Goal: Task Accomplishment & Management: Manage account settings

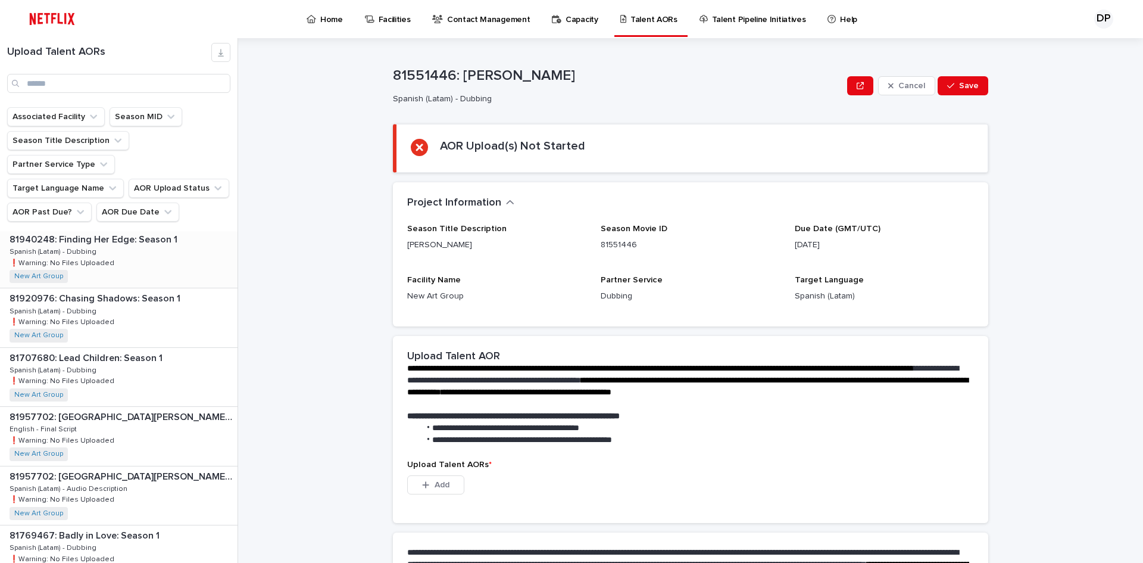
scroll to position [397, 0]
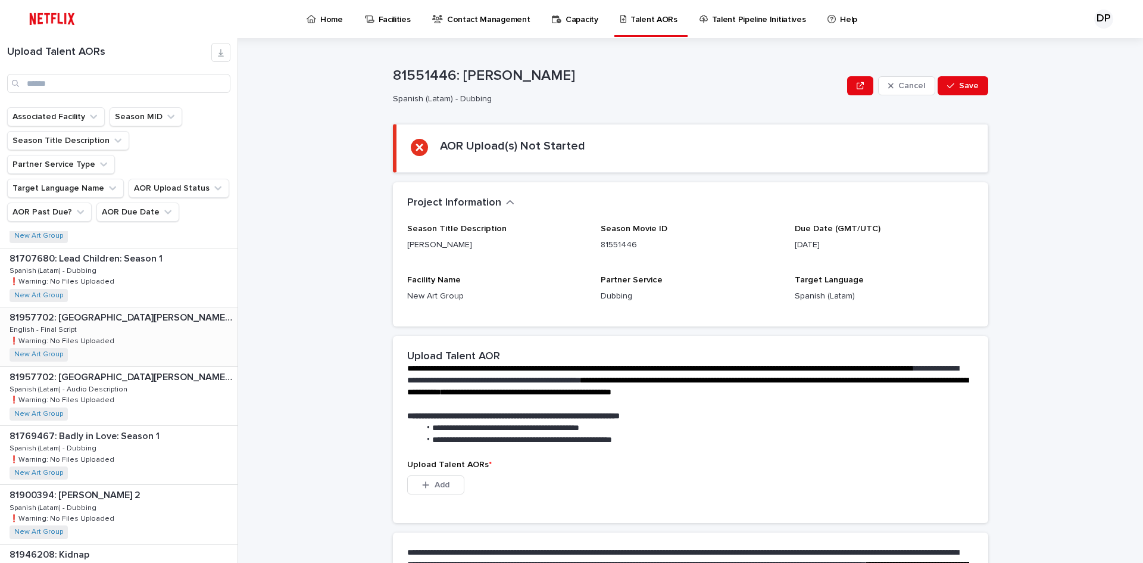
click at [180, 310] on p "81957702: [GEOGRAPHIC_DATA][PERSON_NAME] (aka I'm not [PERSON_NAME])" at bounding box center [123, 317] width 226 height 14
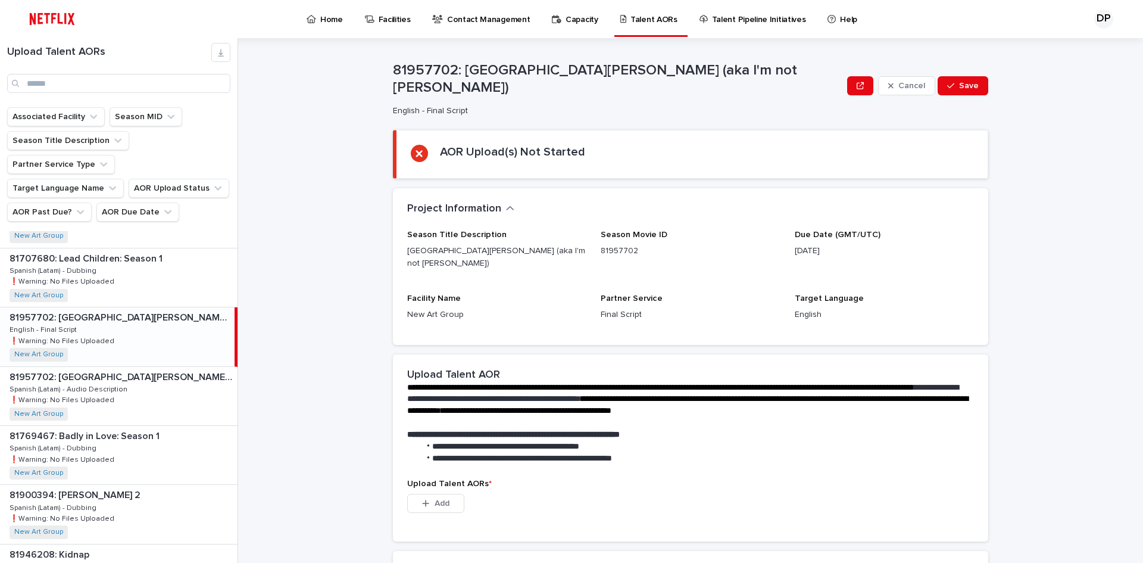
scroll to position [151, 0]
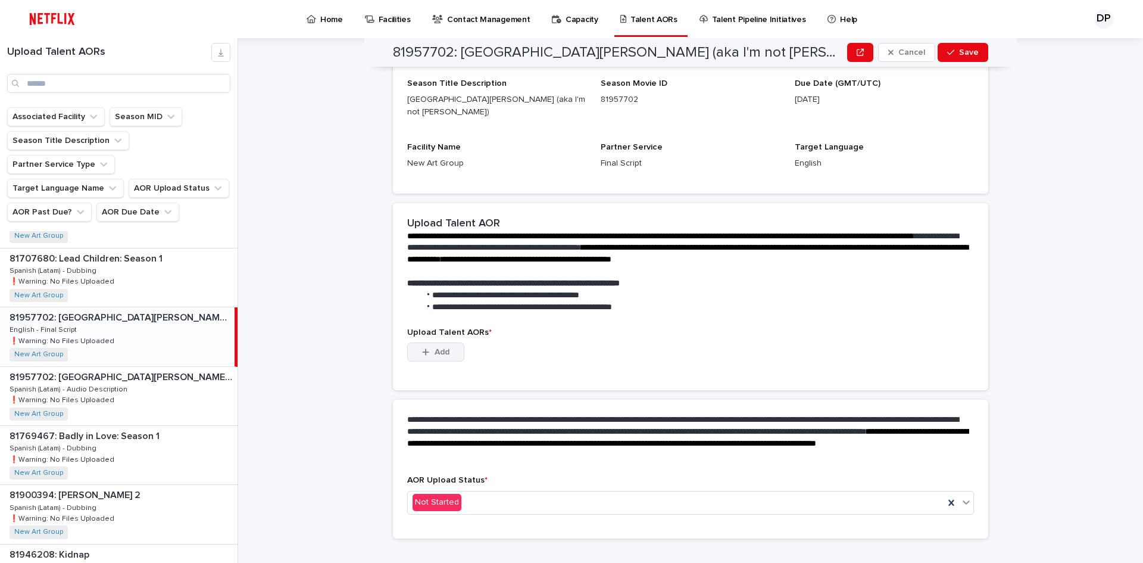
click at [435, 348] on span "Add" at bounding box center [442, 352] width 15 height 8
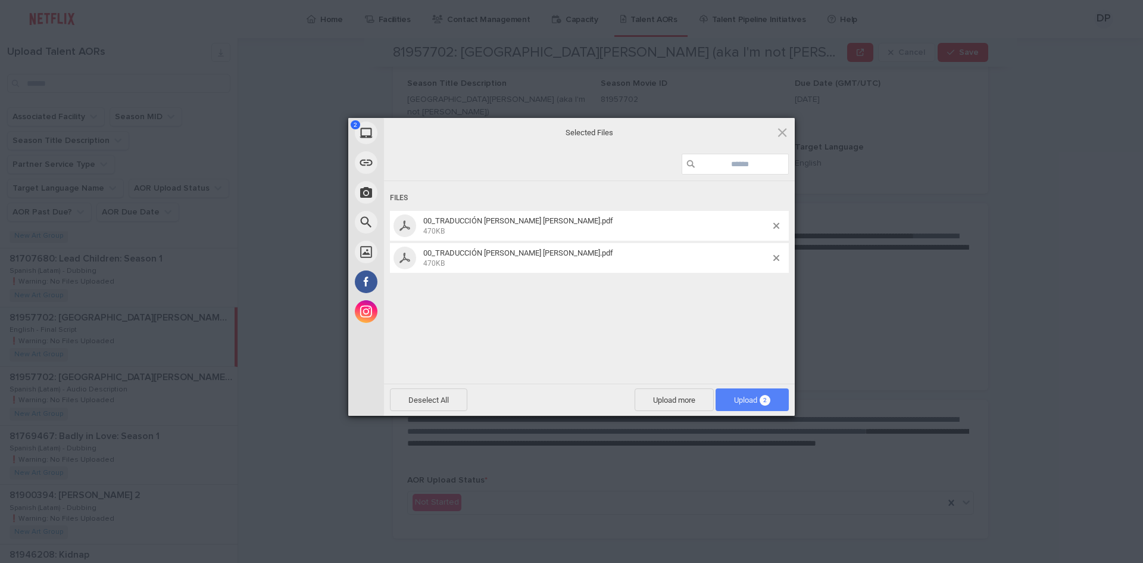
click at [739, 393] on span "Upload 2" at bounding box center [752, 399] width 73 height 23
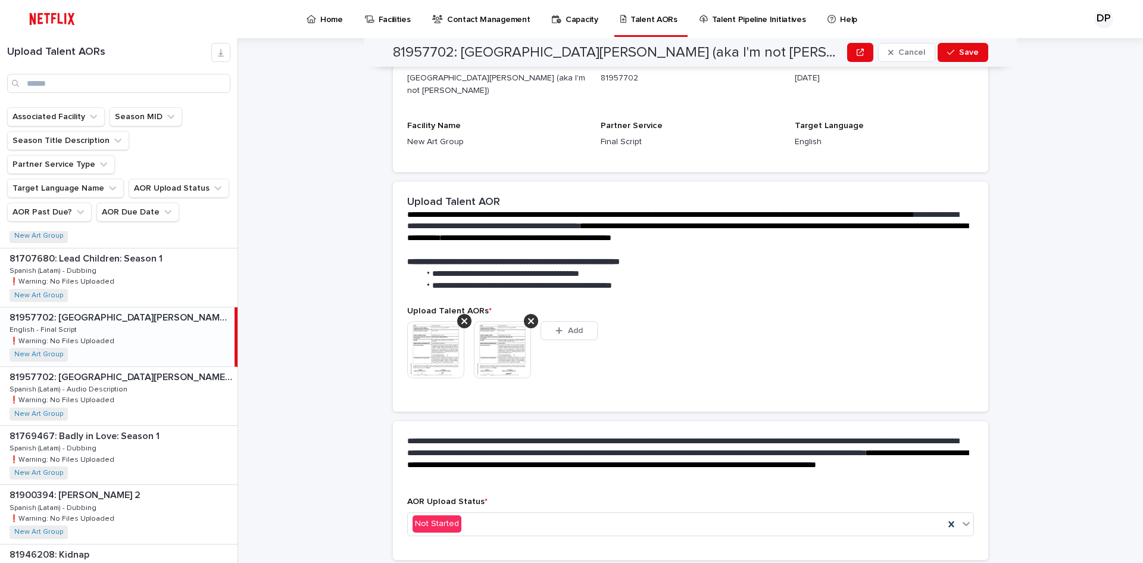
scroll to position [136, 0]
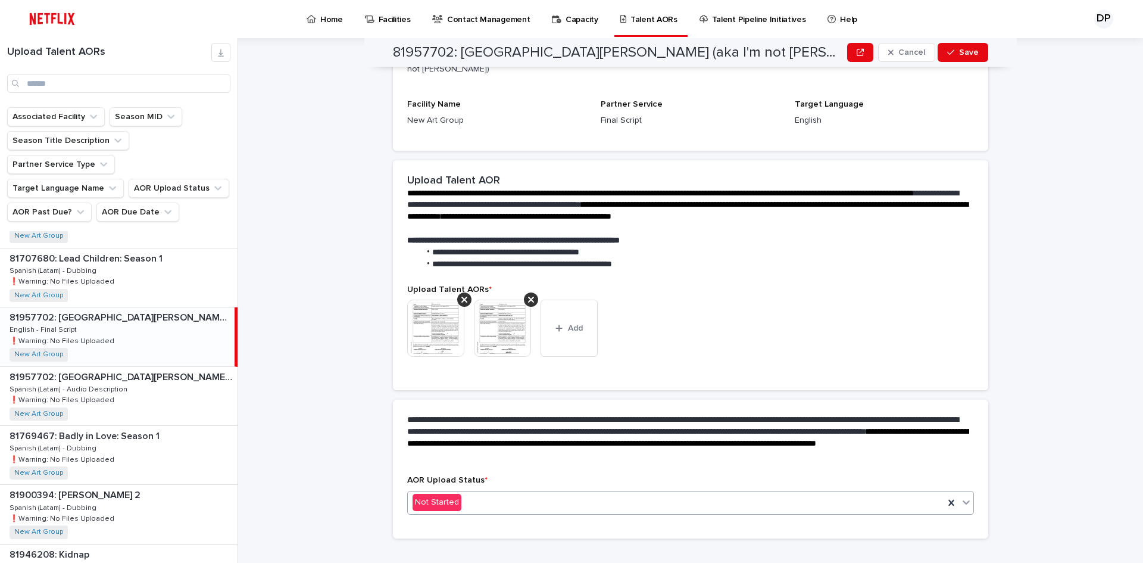
click at [503, 492] on div "Not Started" at bounding box center [676, 502] width 537 height 20
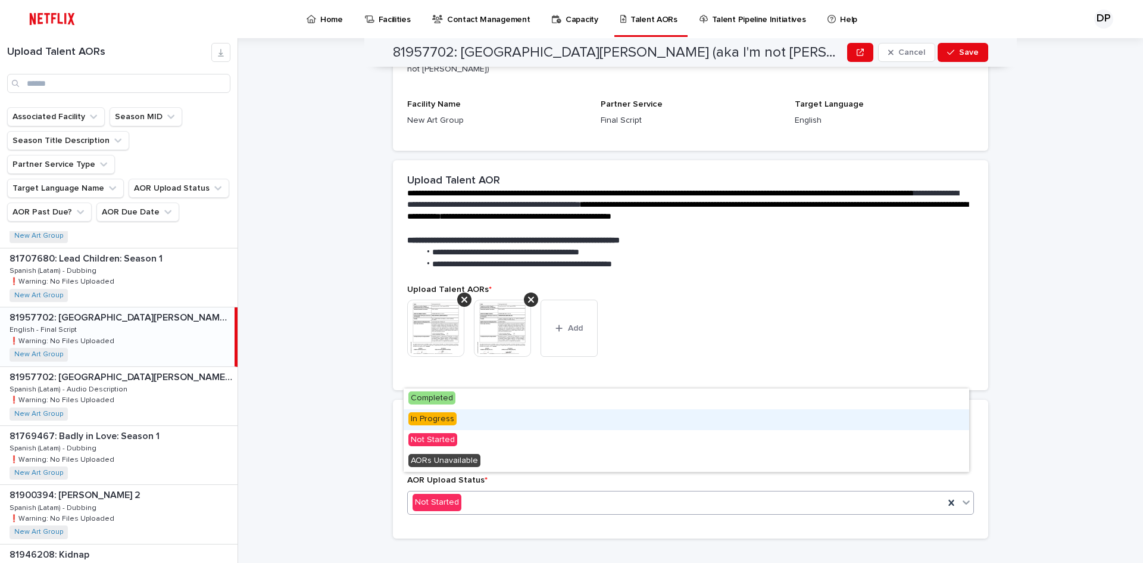
click at [438, 423] on span "In Progress" at bounding box center [432, 418] width 48 height 13
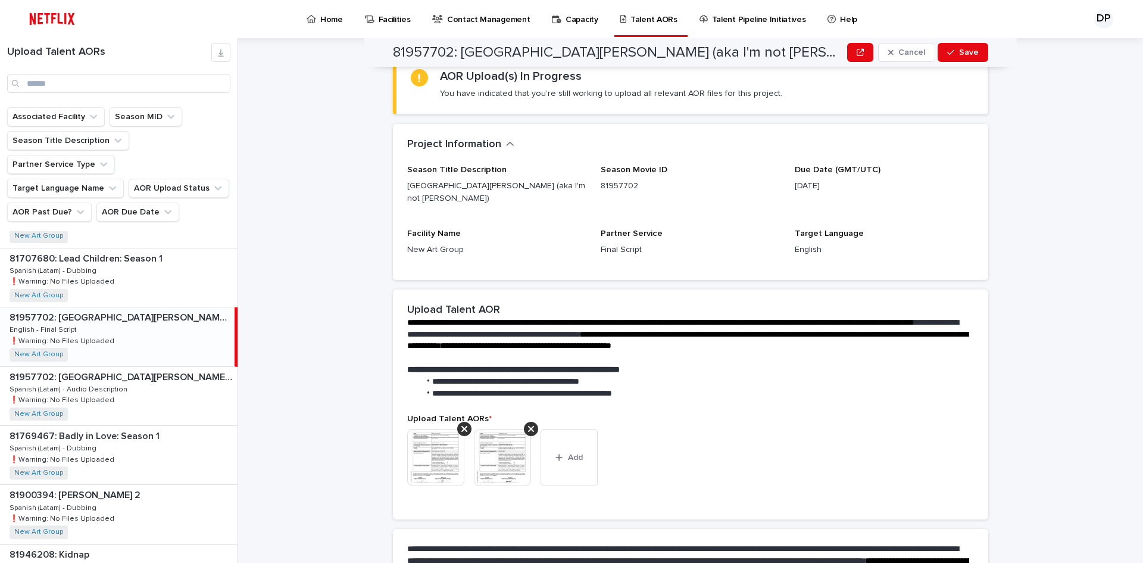
scroll to position [0, 0]
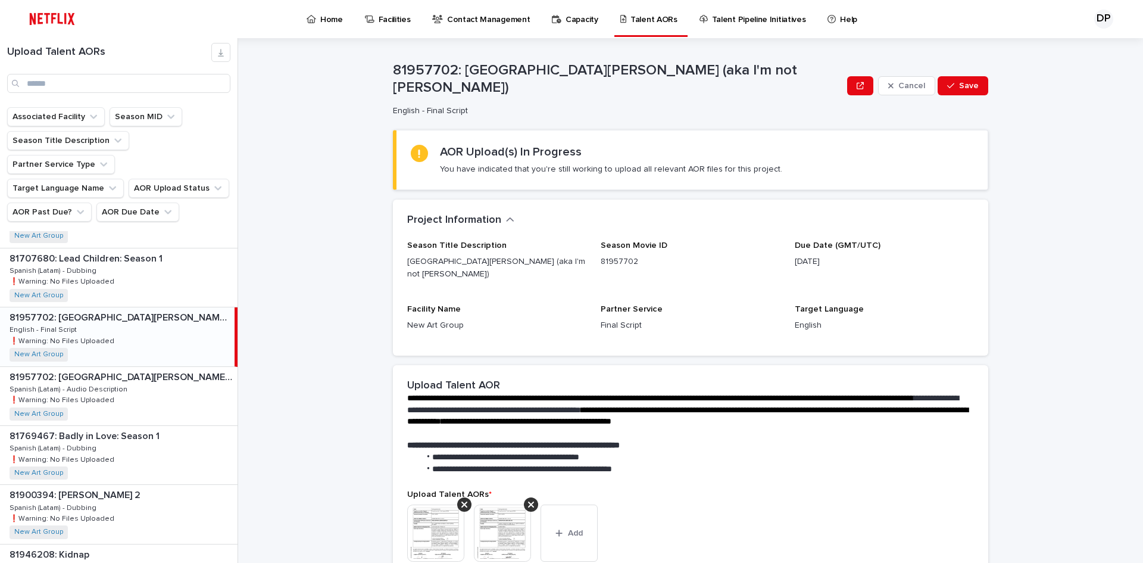
click at [414, 82] on p "81957702: [GEOGRAPHIC_DATA][PERSON_NAME] (aka I'm not [PERSON_NAME])" at bounding box center [618, 79] width 450 height 35
copy p "81957702"
click at [705, 279] on div "Season Title Description Parque [PERSON_NAME] (aka I'm not [PERSON_NAME]) Seaso…" at bounding box center [690, 291] width 567 height 101
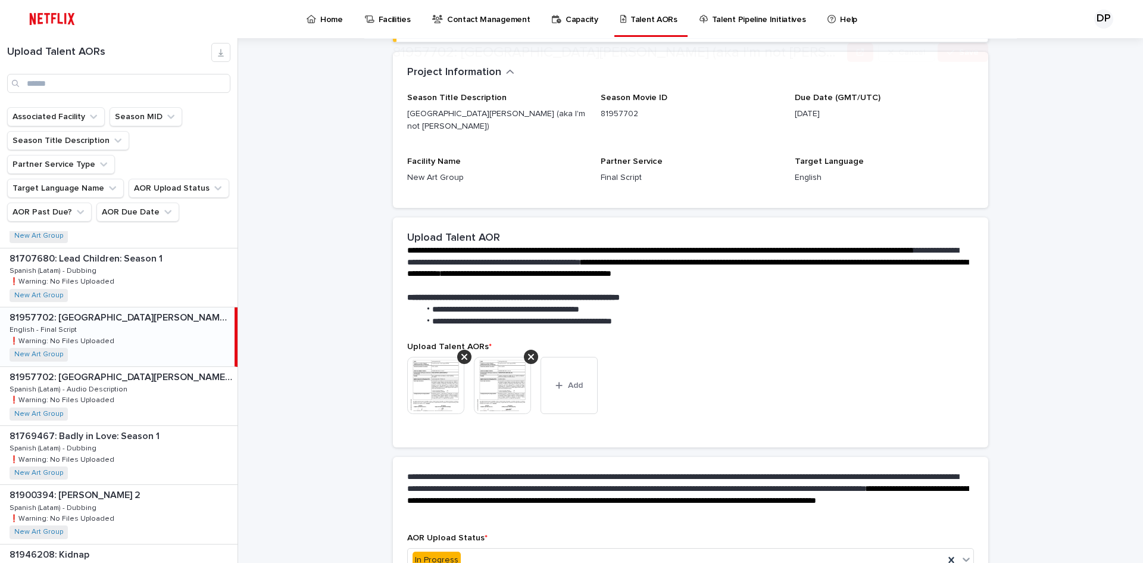
scroll to position [205, 0]
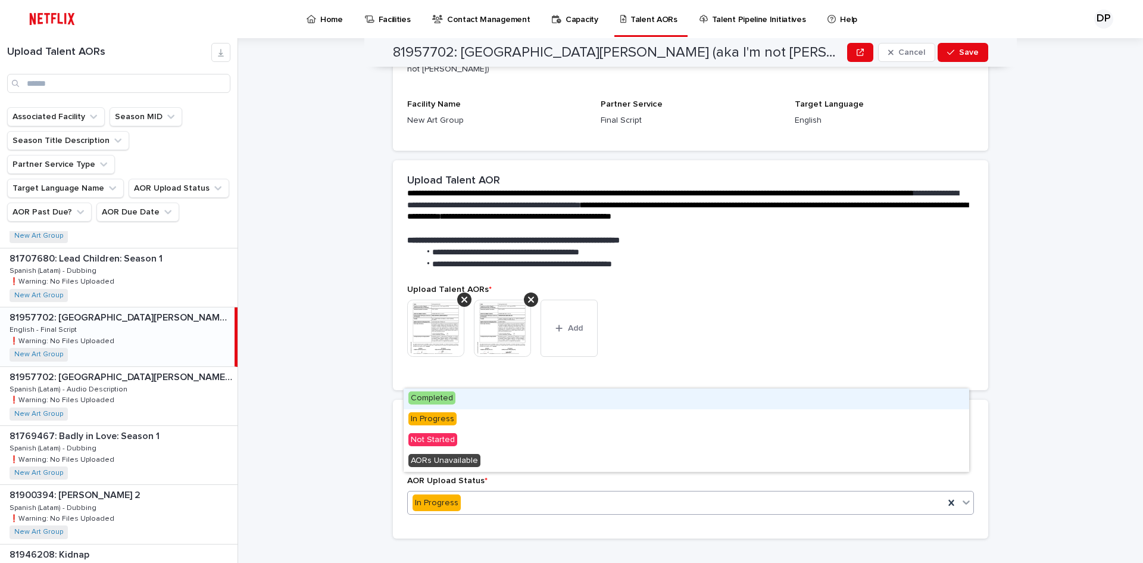
click at [503, 493] on div "In Progress" at bounding box center [676, 503] width 537 height 20
click at [442, 394] on span "Completed" at bounding box center [431, 397] width 47 height 13
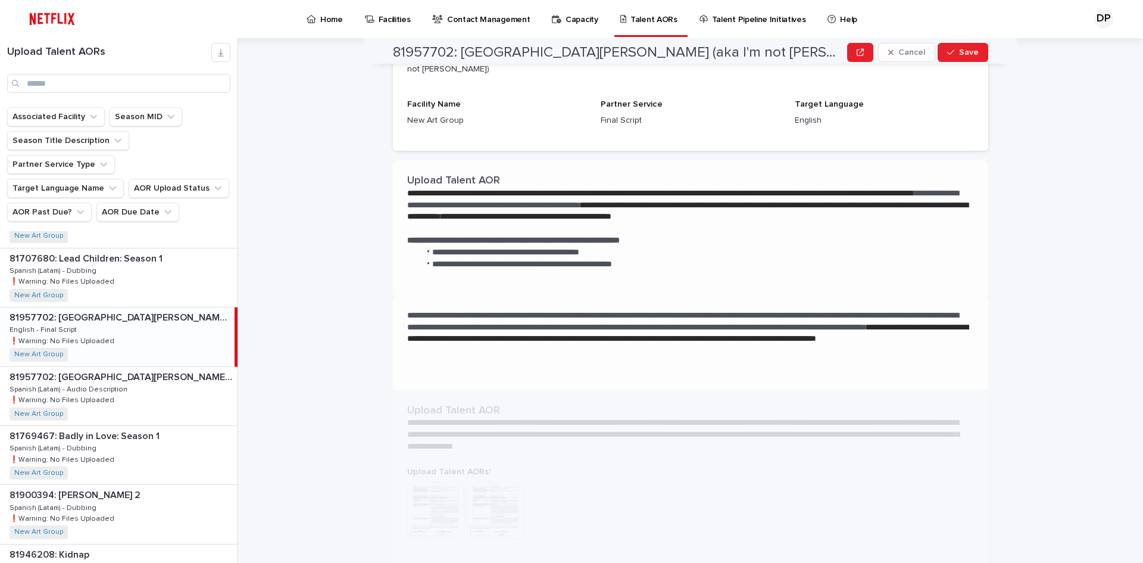
scroll to position [0, 0]
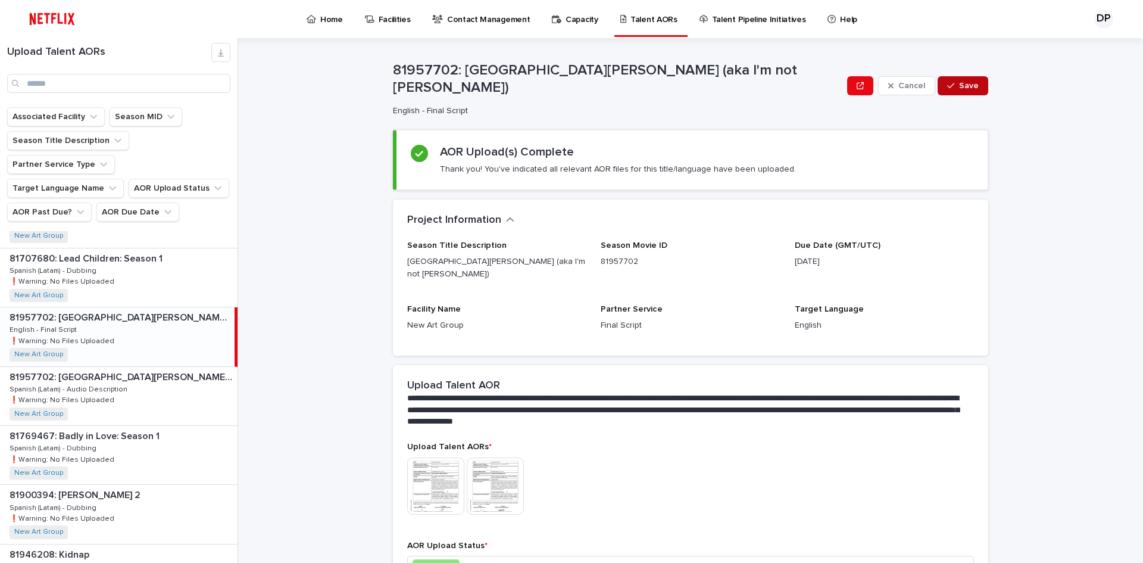
click at [977, 83] on button "Save" at bounding box center [963, 85] width 51 height 19
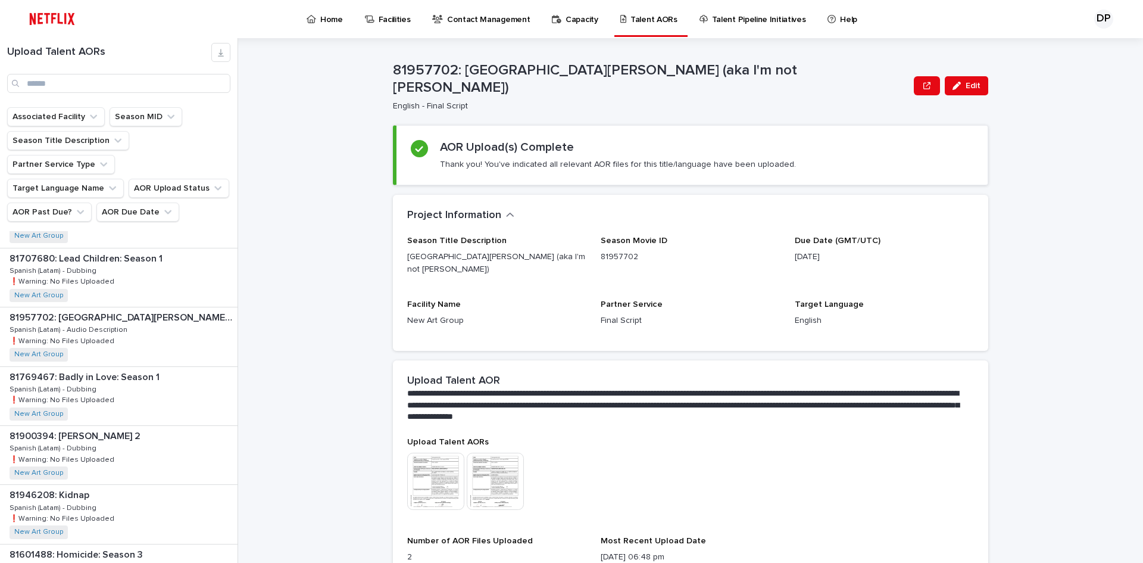
click at [291, 161] on div "**********" at bounding box center [697, 300] width 891 height 525
